Goal: Transaction & Acquisition: Obtain resource

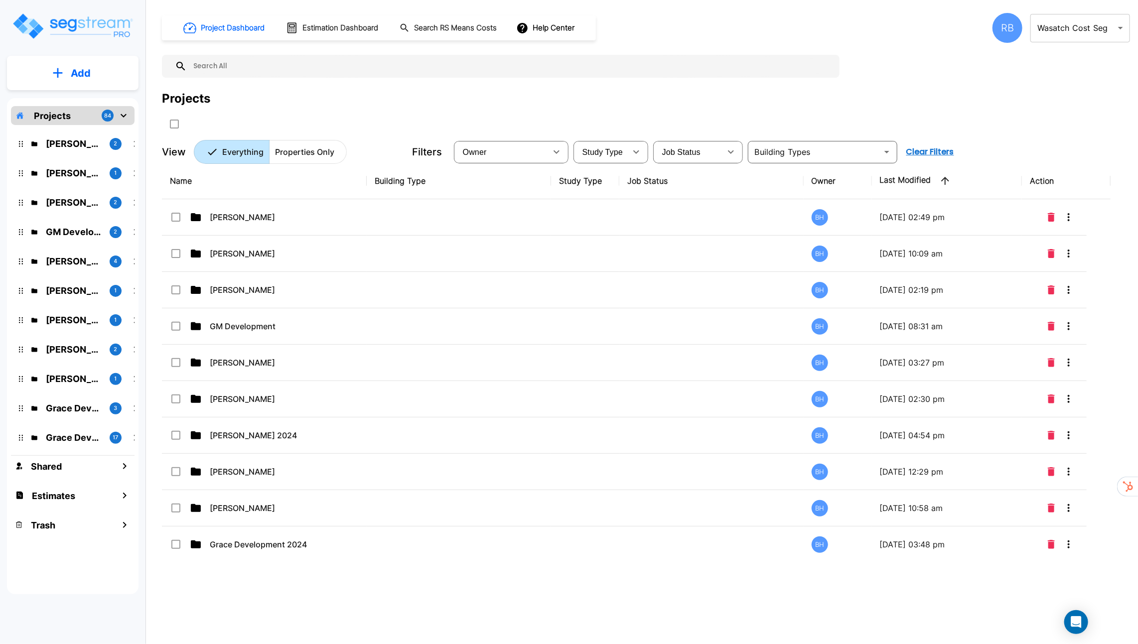
click at [1064, 24] on body "× Your report is being generated. Be patient! × We're working on your Modificat…" at bounding box center [569, 322] width 1138 height 644
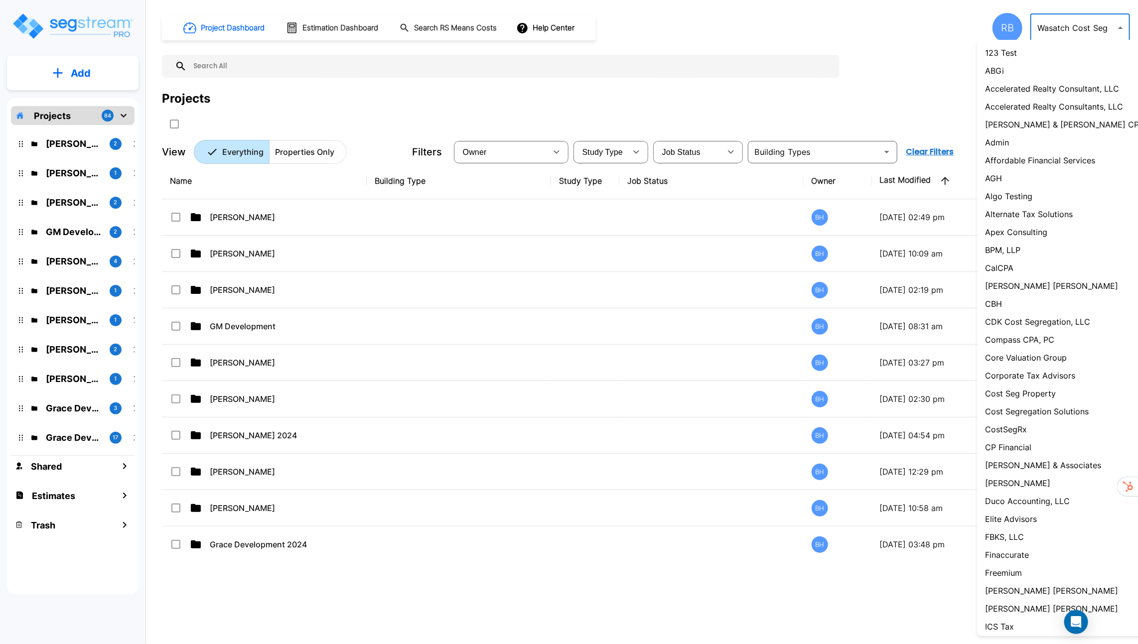
scroll to position [541, 0]
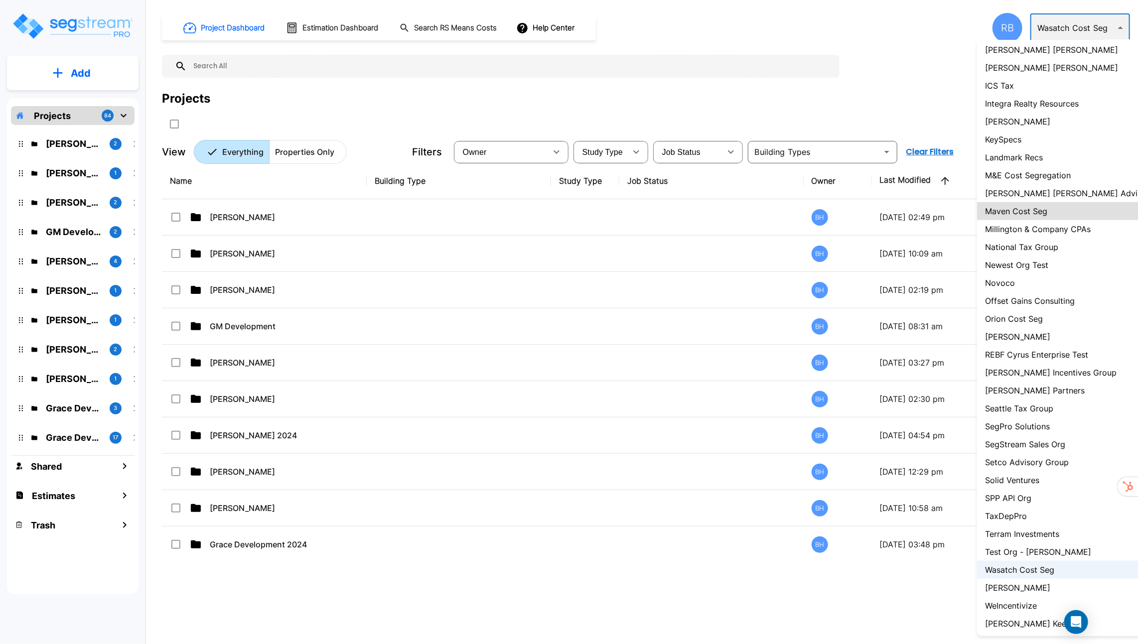
type input "107"
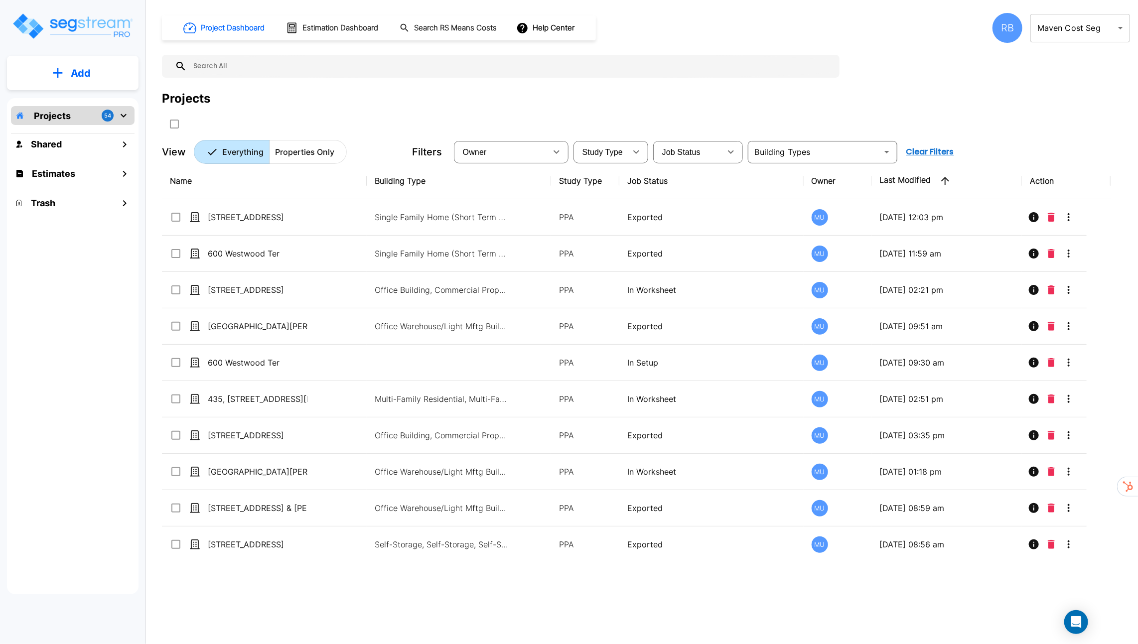
click at [601, 70] on input "text" at bounding box center [511, 66] width 648 height 23
click at [999, 28] on div "RB" at bounding box center [1008, 28] width 30 height 30
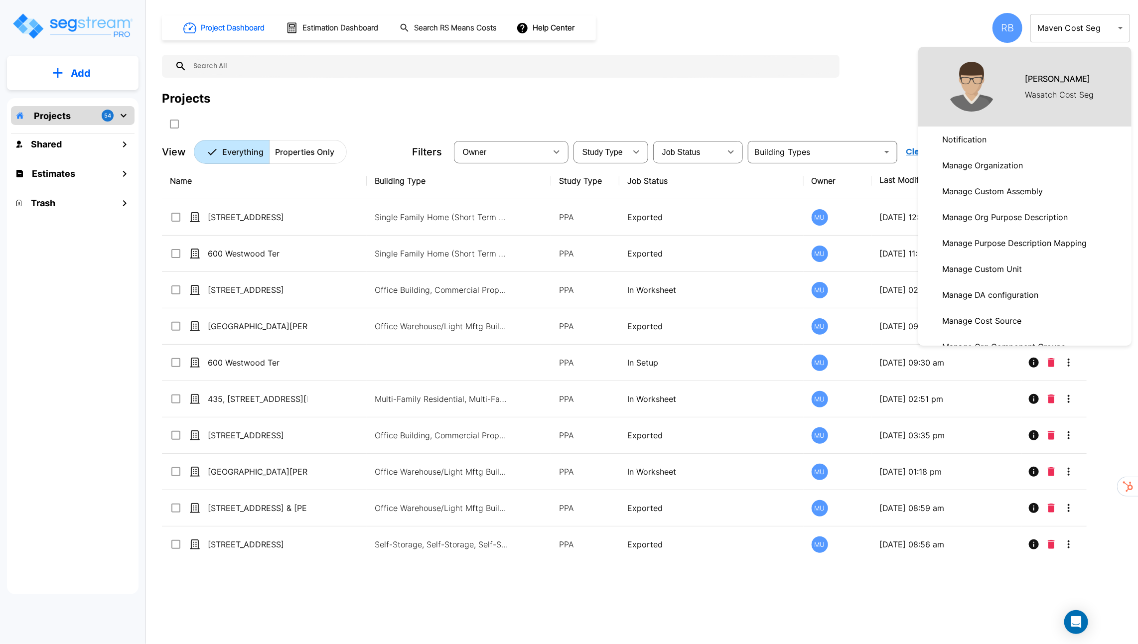
click at [1002, 163] on p "Manage Organization" at bounding box center [982, 165] width 89 height 20
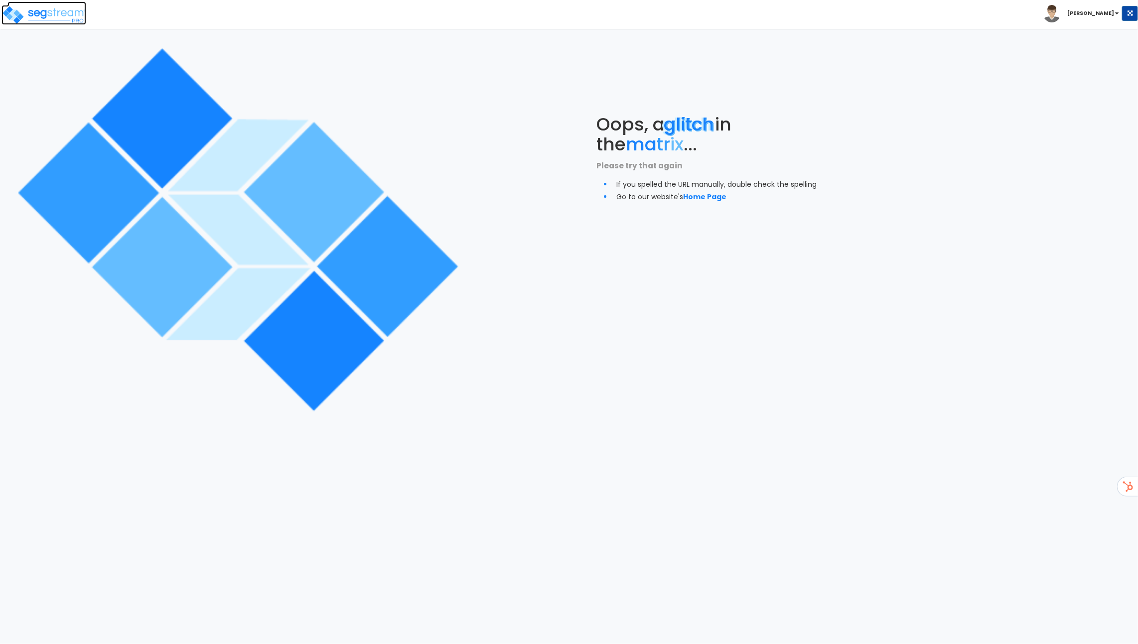
click at [69, 16] on img at bounding box center [43, 15] width 85 height 20
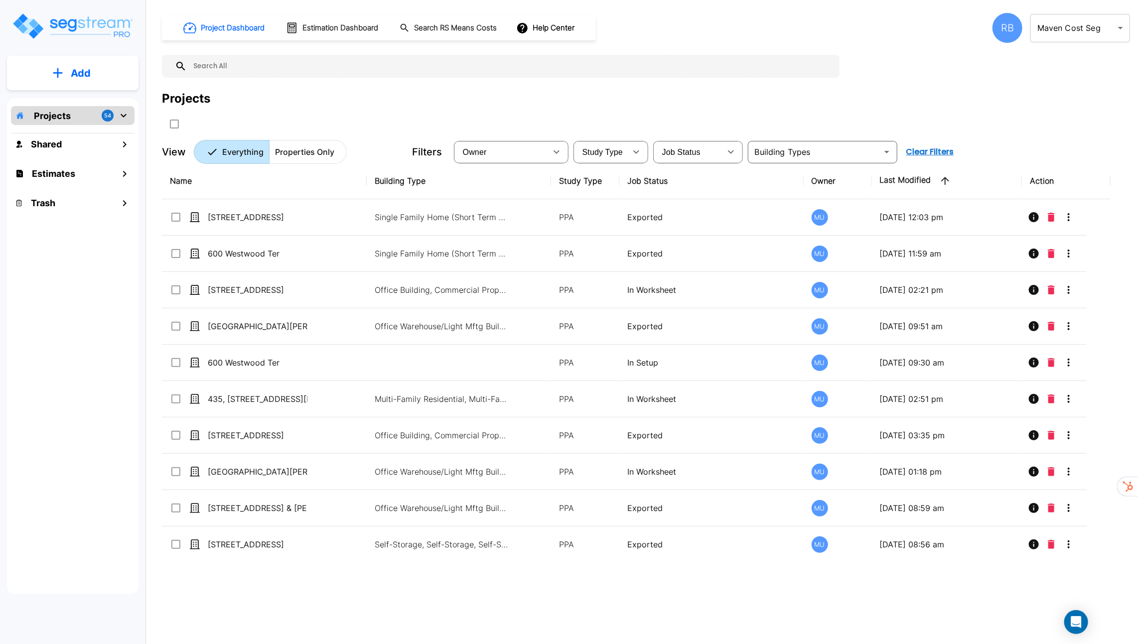
click at [297, 69] on input "text" at bounding box center [511, 66] width 648 height 23
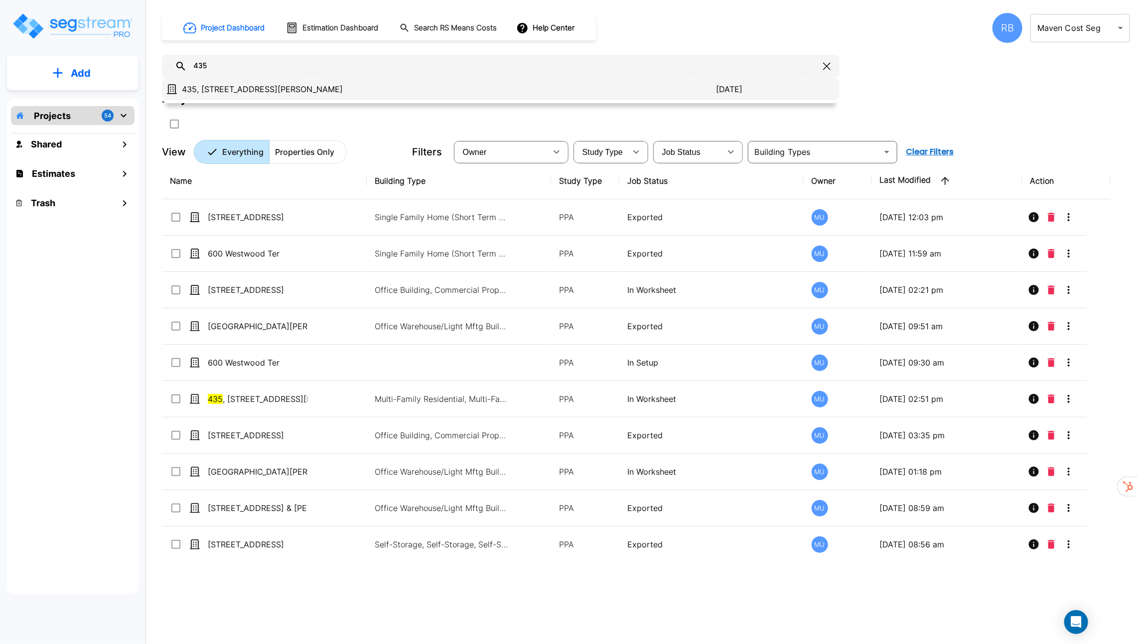
type input "435"
click at [223, 85] on p "435, 437, 439 Sanders St" at bounding box center [449, 89] width 534 height 12
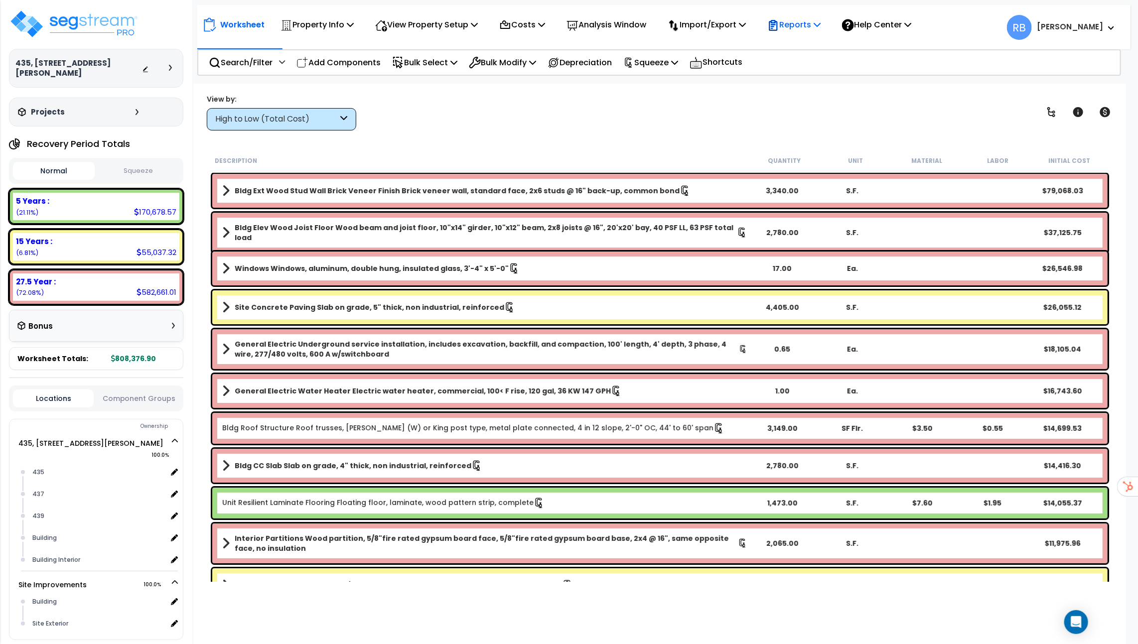
click at [803, 30] on p "Reports" at bounding box center [793, 24] width 53 height 13
click at [803, 40] on link "Get Report" at bounding box center [811, 47] width 99 height 20
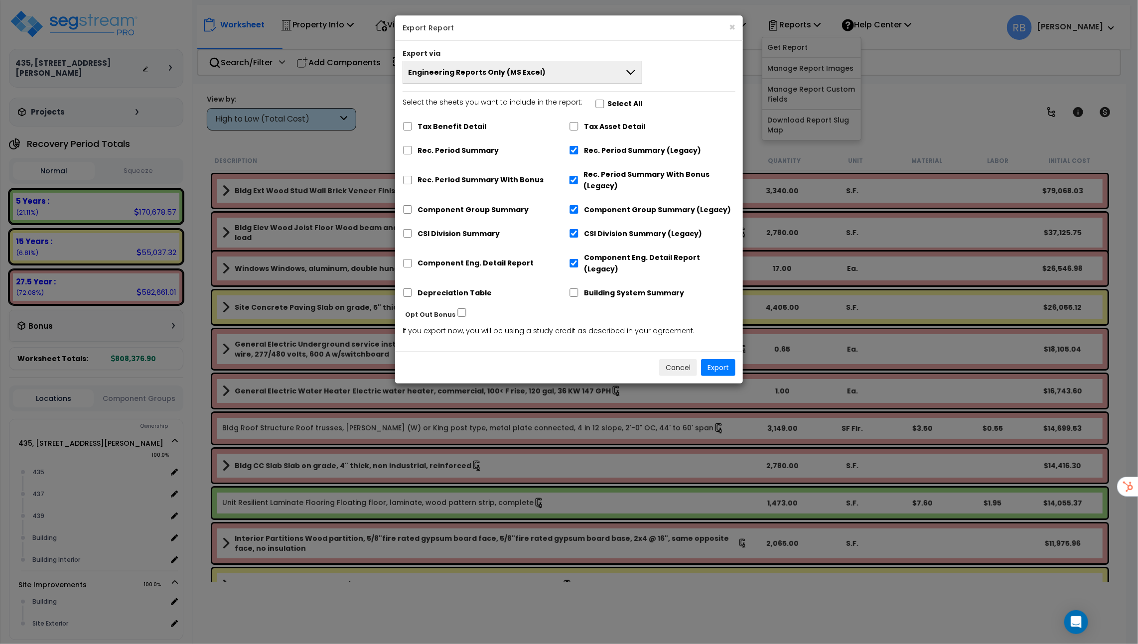
click at [508, 75] on span "Engineering Reports Only (MS Excel)" at bounding box center [477, 72] width 138 height 10
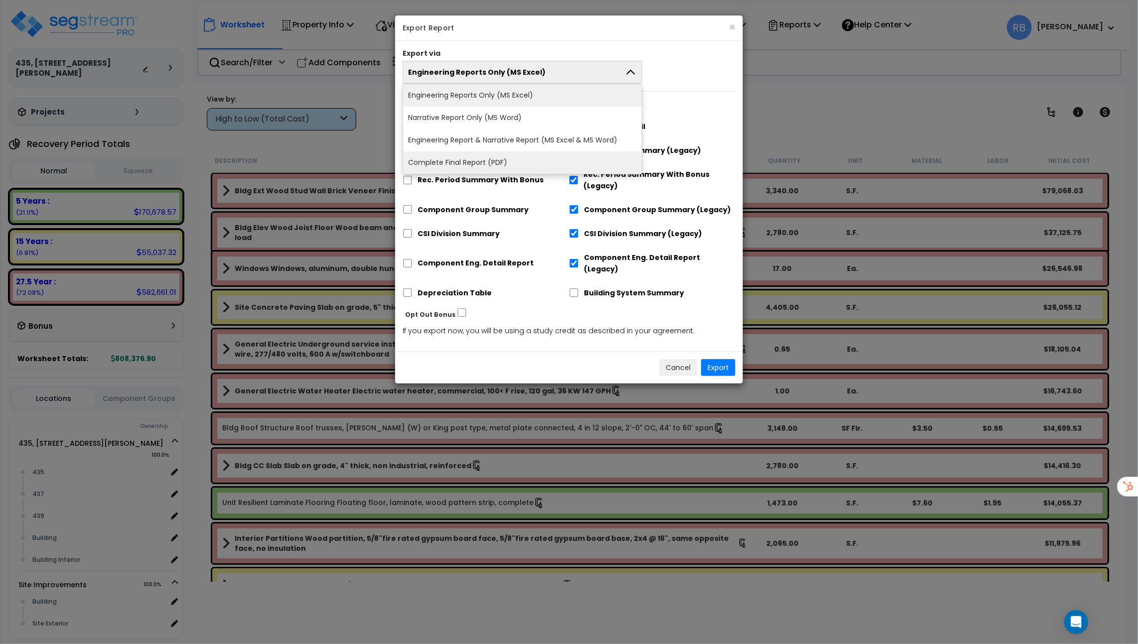
click at [499, 156] on li "Complete Final Report (PDF)" at bounding box center [522, 162] width 239 height 22
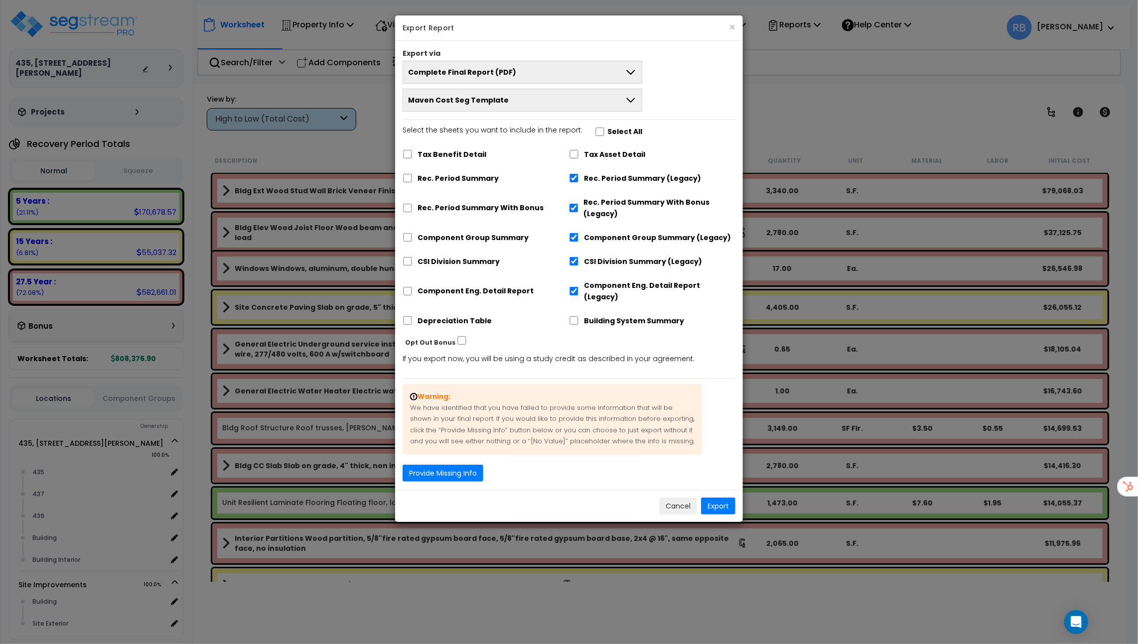
click at [497, 101] on span "Maven Cost Seg Template" at bounding box center [458, 100] width 101 height 10
click at [487, 144] on li "UFS" at bounding box center [522, 146] width 239 height 22
click at [718, 498] on button "Export" at bounding box center [718, 506] width 34 height 17
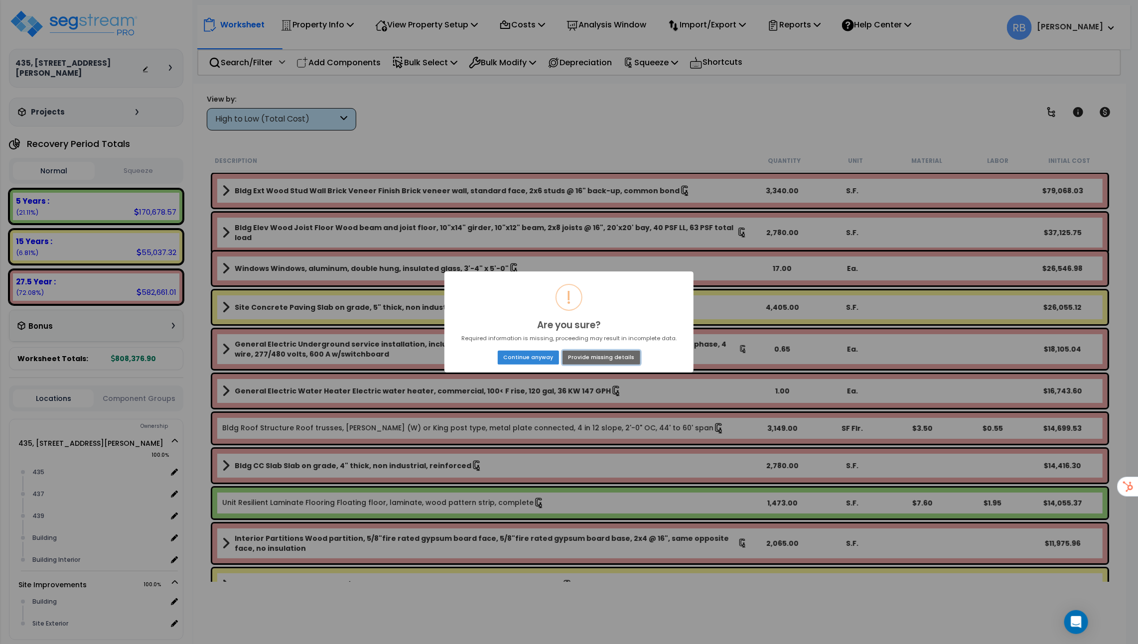
click at [581, 357] on button "Provide missing details" at bounding box center [602, 358] width 78 height 14
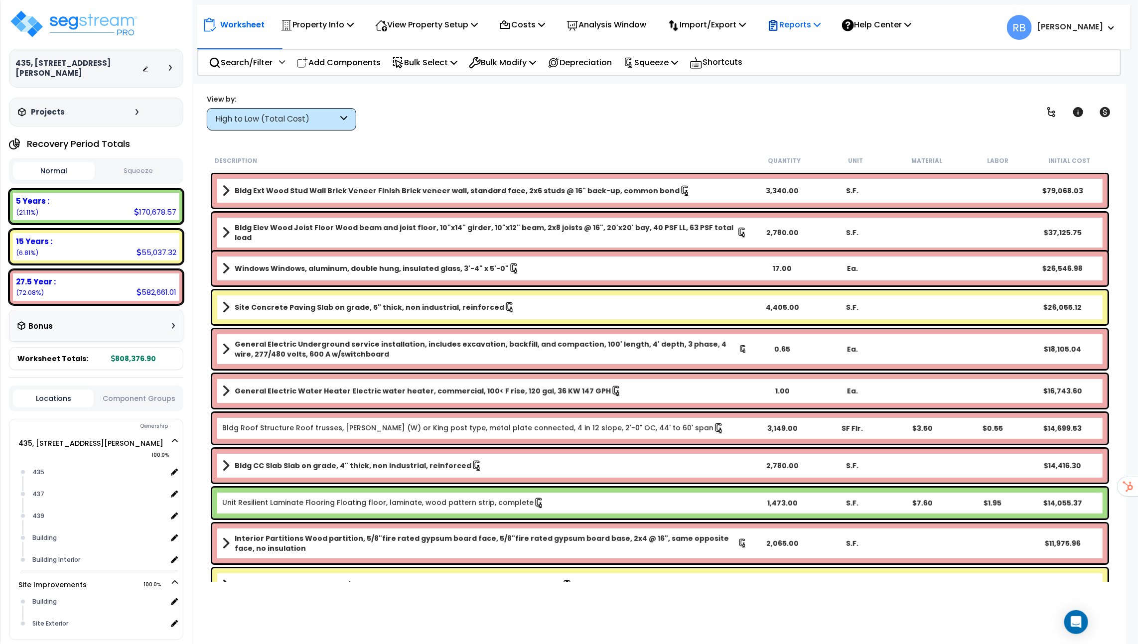
click at [795, 27] on p "Reports" at bounding box center [793, 24] width 53 height 13
